Goal: Task Accomplishment & Management: Manage account settings

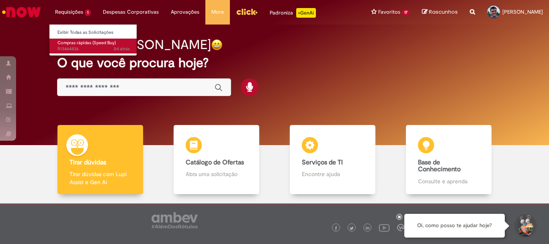
click at [82, 49] on span "2d atrás 2 dias atrás R13464836" at bounding box center [93, 49] width 72 height 6
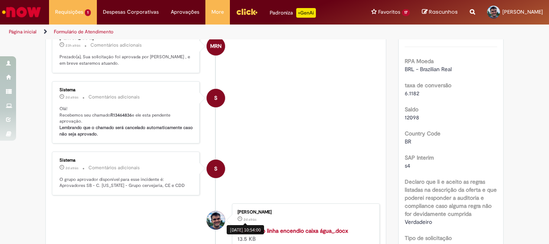
scroll to position [80, 0]
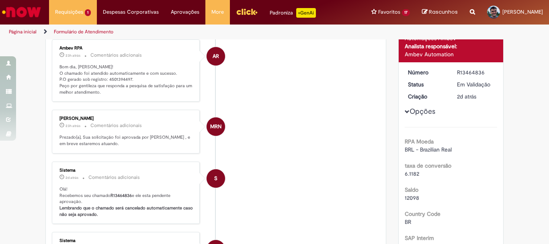
click at [119, 75] on p "Bom dia, [PERSON_NAME]! O chamado foi atendido automaticamente e com sucesso. P…" at bounding box center [126, 80] width 134 height 32
click at [119, 80] on p "Bom dia, [PERSON_NAME]! O chamado foi atendido automaticamente e com sucesso. P…" at bounding box center [126, 80] width 134 height 32
copy p "4501394497"
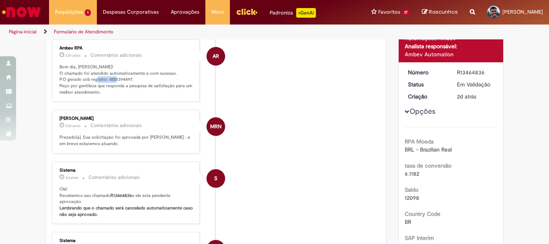
scroll to position [0, 0]
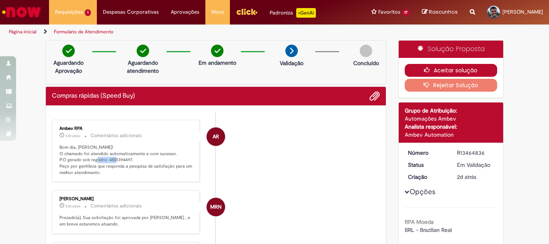
click at [468, 69] on button "Aceitar solução" at bounding box center [451, 70] width 93 height 13
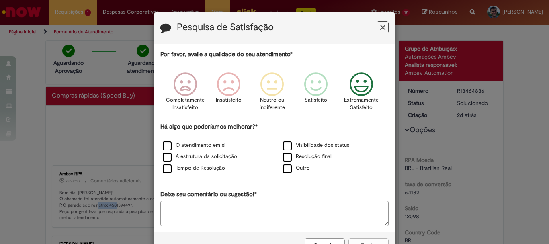
click at [366, 92] on icon "Feedback" at bounding box center [361, 84] width 30 height 24
click at [319, 154] on label "Resolução final" at bounding box center [307, 157] width 49 height 8
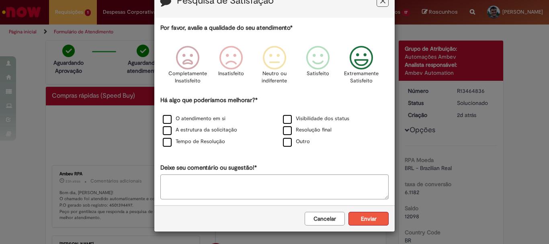
click at [368, 217] on button "Enviar" at bounding box center [368, 219] width 40 height 14
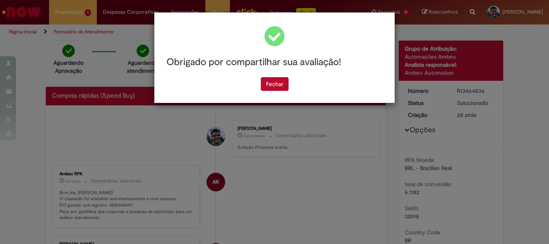
scroll to position [0, 0]
click at [277, 81] on button "Fechar" at bounding box center [275, 84] width 28 height 14
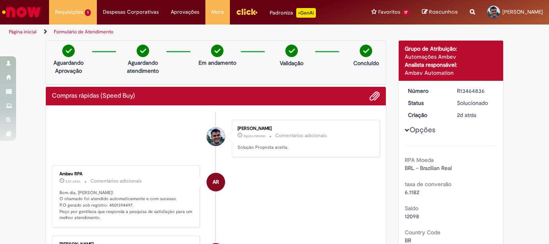
click at [25, 9] on img "Ir para a Homepage" at bounding box center [21, 12] width 41 height 16
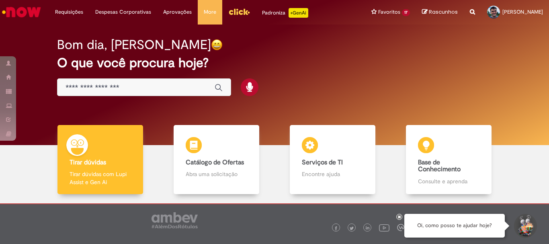
click at [398, 218] on icon at bounding box center [399, 217] width 3 height 4
